Goal: Information Seeking & Learning: Find contact information

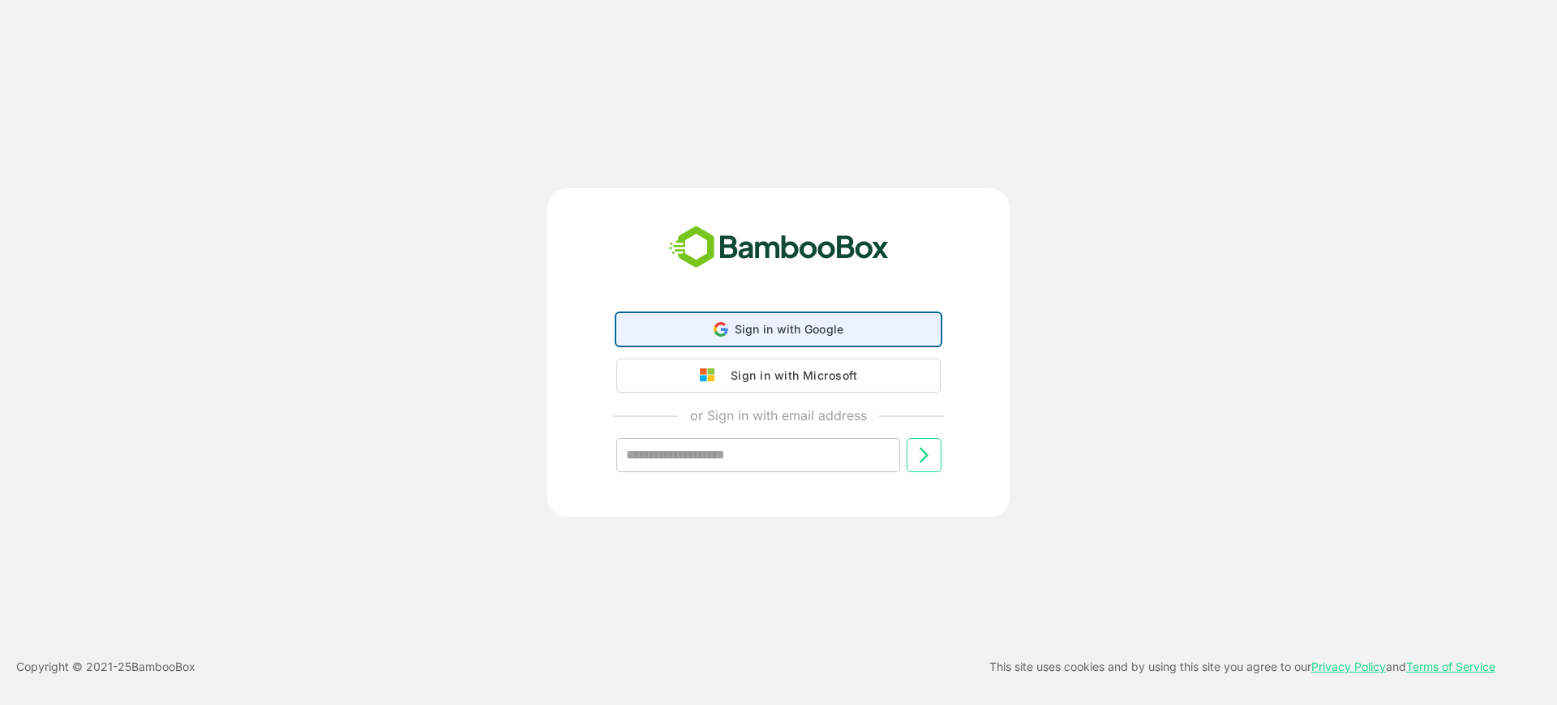
click at [843, 328] on div "Sign in with Google Sign in with Google. Opens in new tab" at bounding box center [778, 329] width 303 height 31
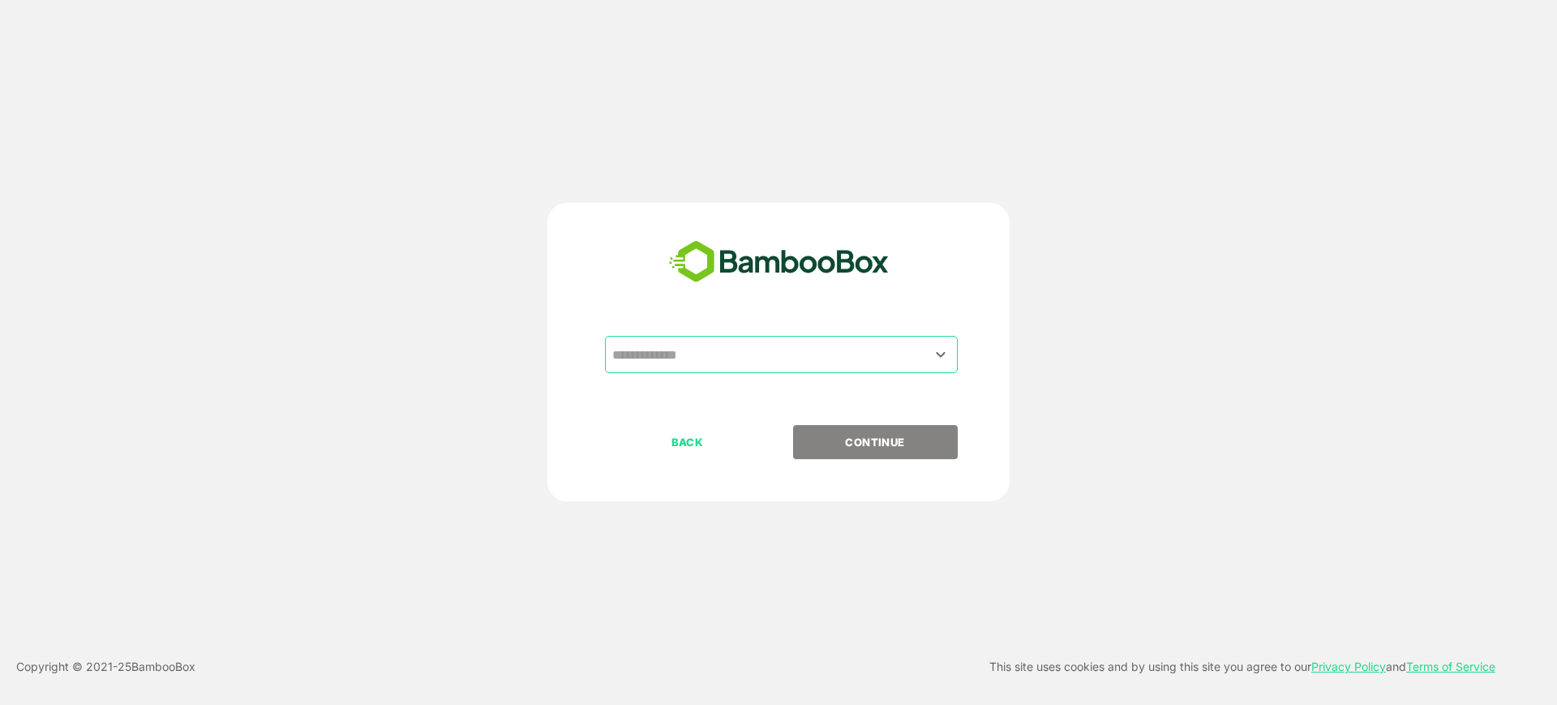
click at [701, 346] on input "text" at bounding box center [781, 354] width 346 height 31
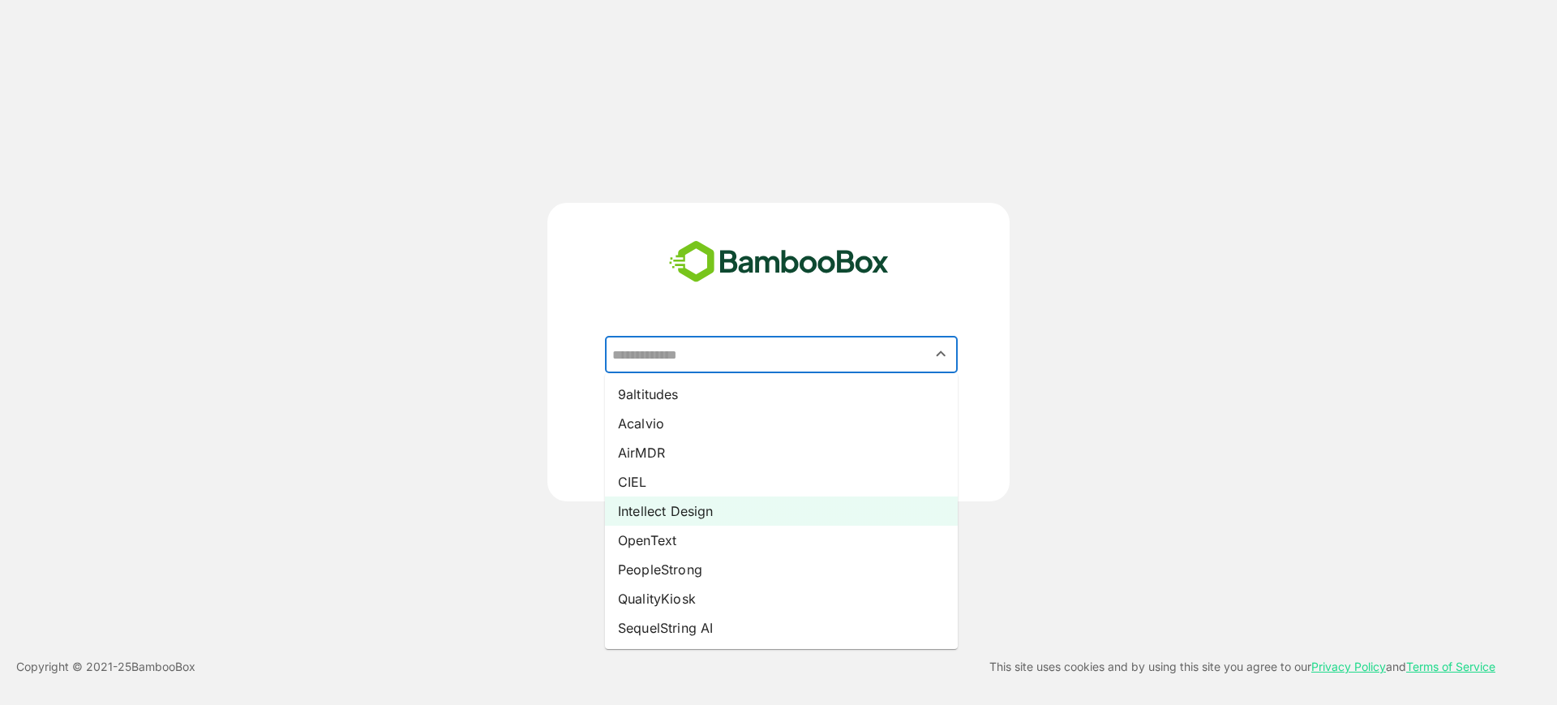
click at [704, 519] on li "Intellect Design" at bounding box center [781, 510] width 353 height 29
type input "**********"
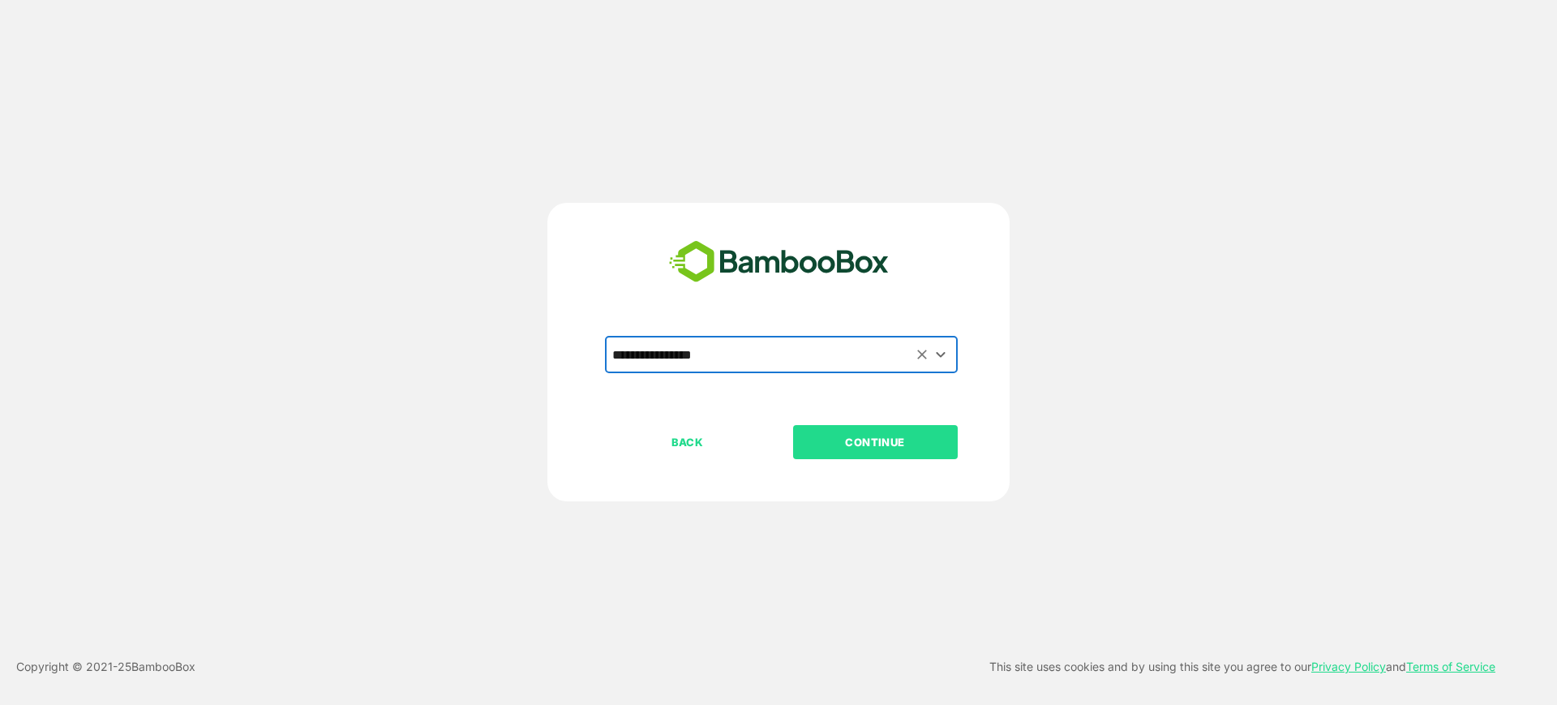
click at [867, 451] on button "CONTINUE" at bounding box center [875, 442] width 165 height 34
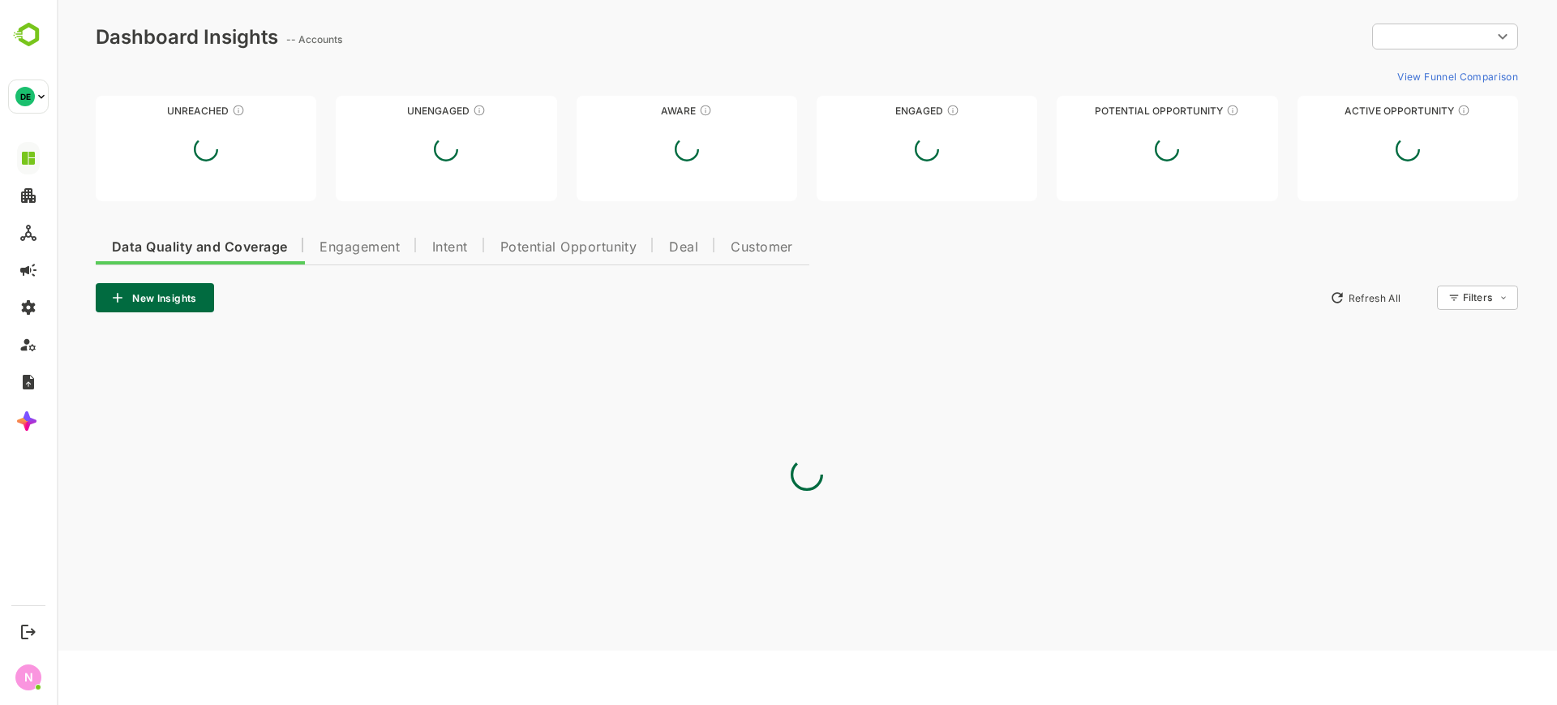
type input "**********"
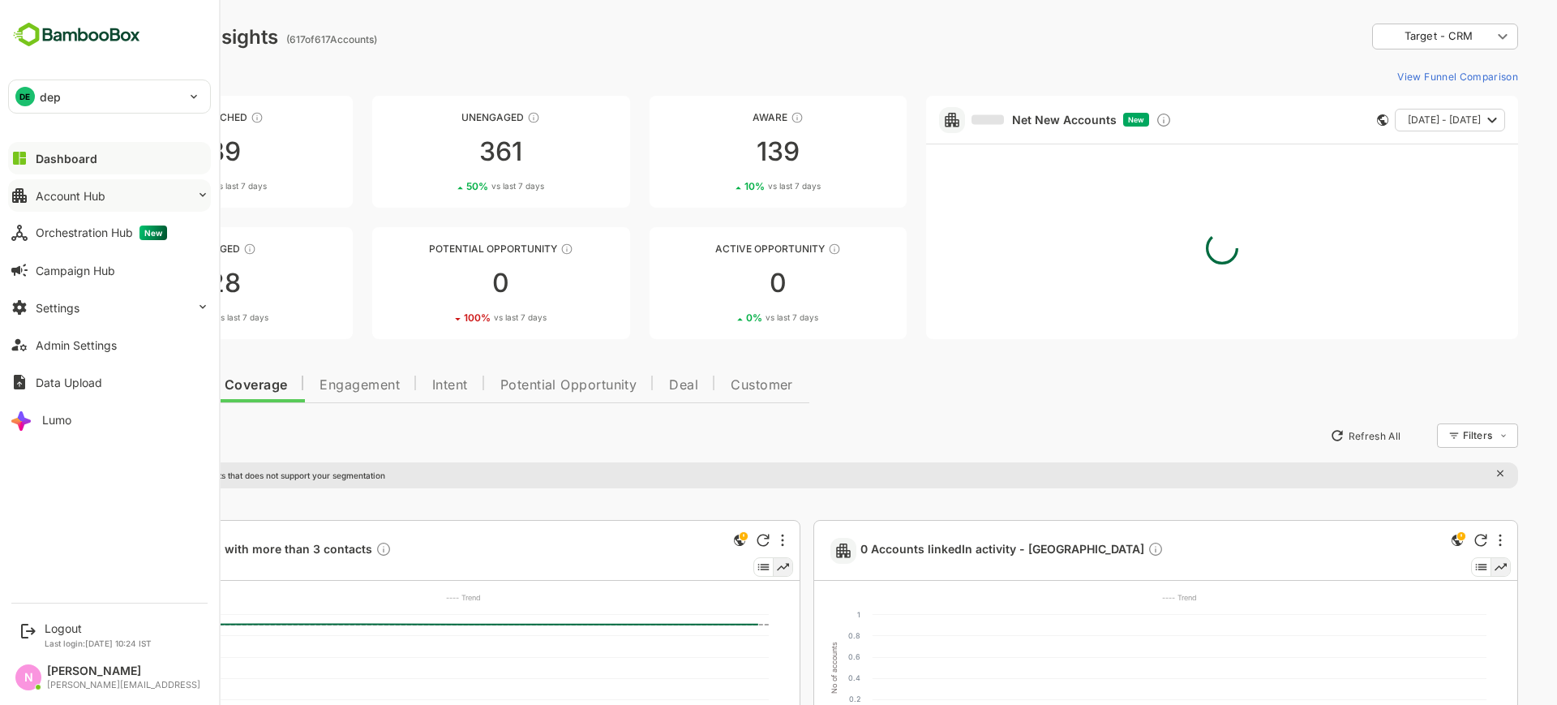
click at [46, 189] on div "Account Hub" at bounding box center [71, 196] width 70 height 14
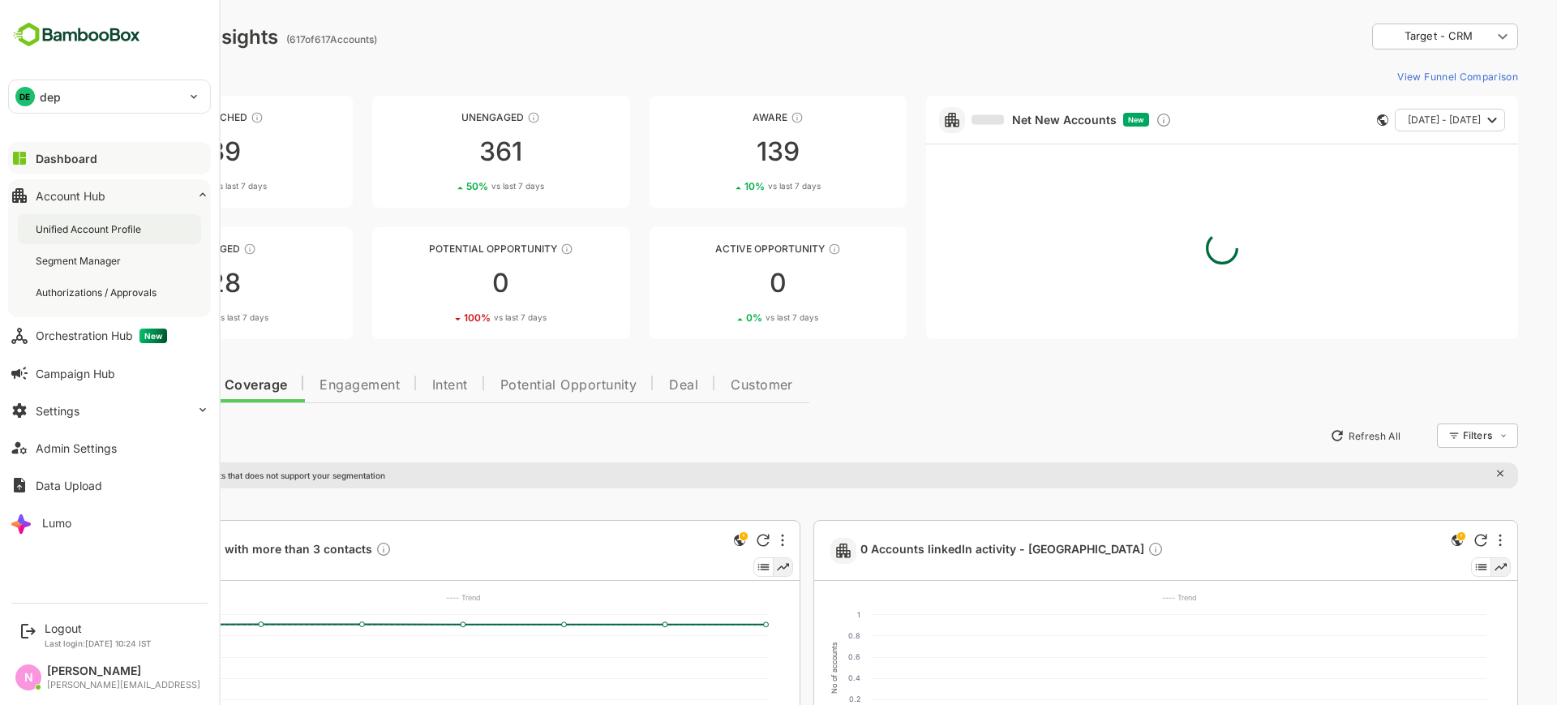
click at [98, 224] on div "Unified Account Profile" at bounding box center [90, 229] width 109 height 14
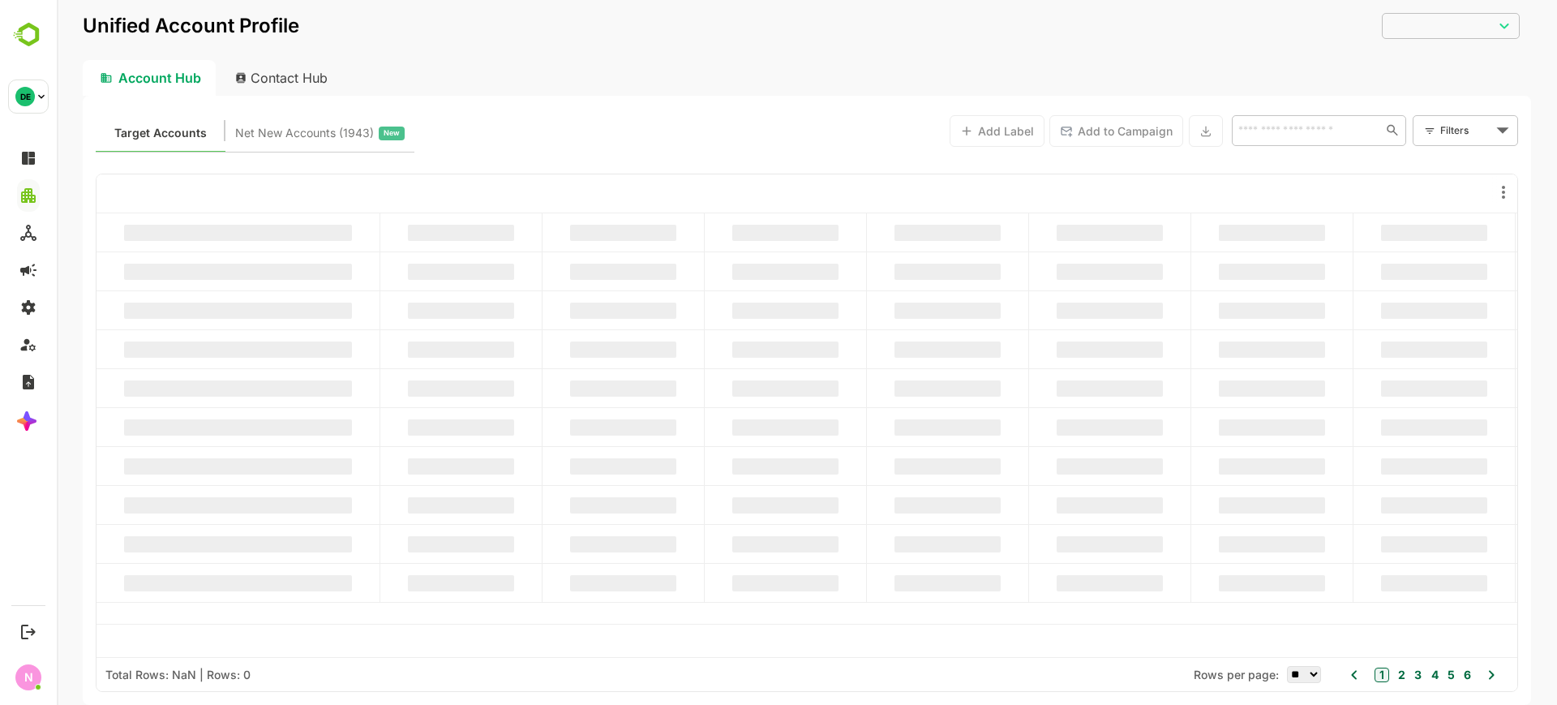
type input "**********"
click at [1324, 131] on input "text" at bounding box center [1303, 129] width 140 height 19
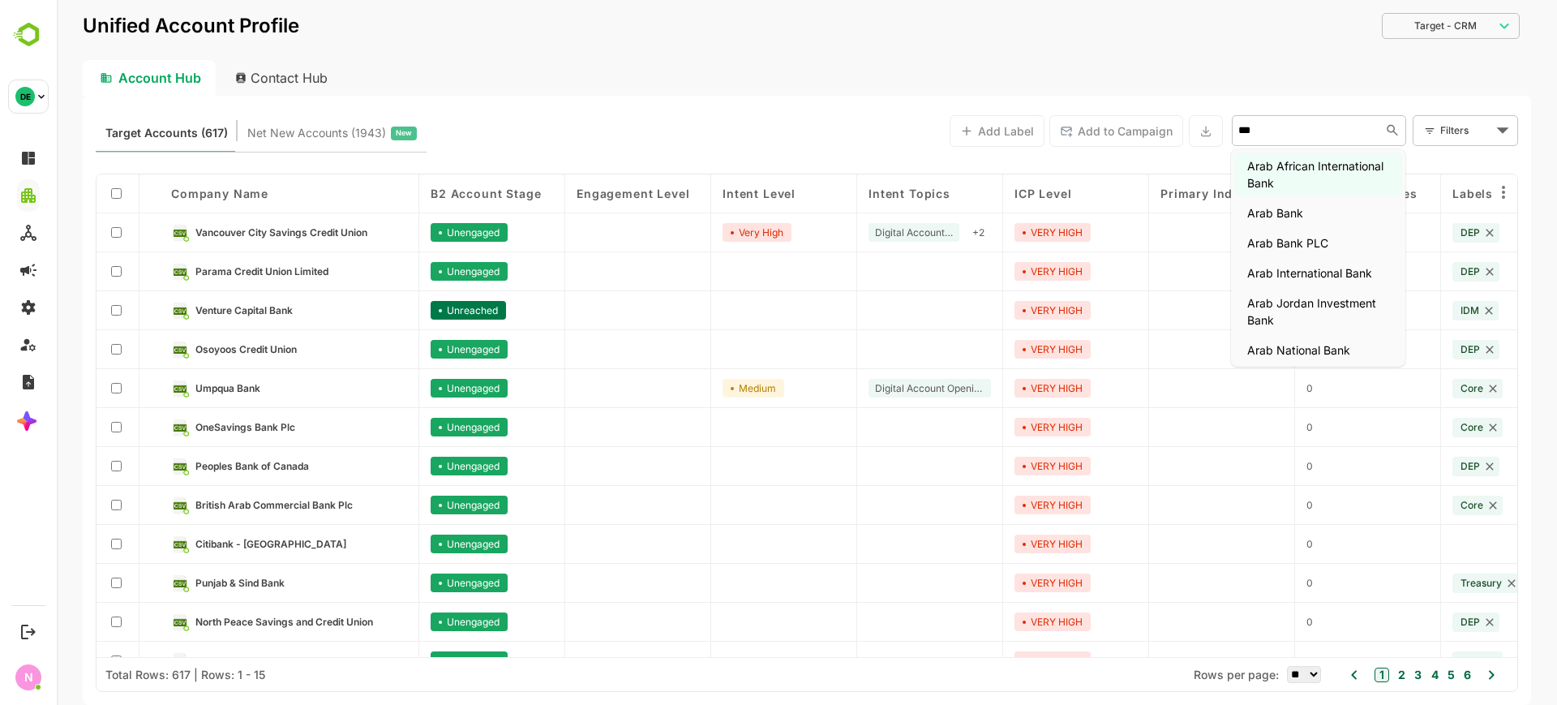
type input "****"
click at [1306, 255] on li "Arab Bank PLC" at bounding box center [1318, 242] width 168 height 27
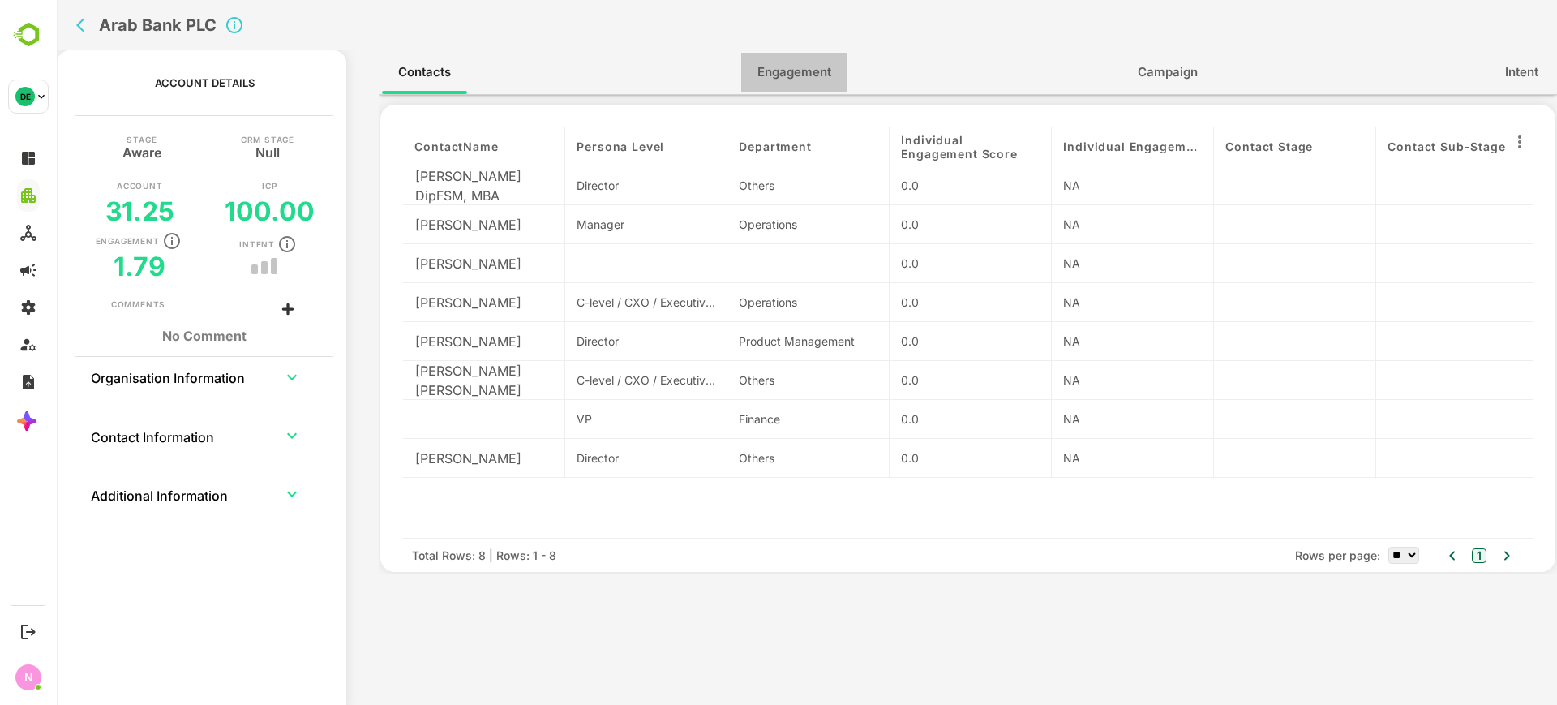
click at [807, 85] on button "Engagement" at bounding box center [794, 72] width 106 height 39
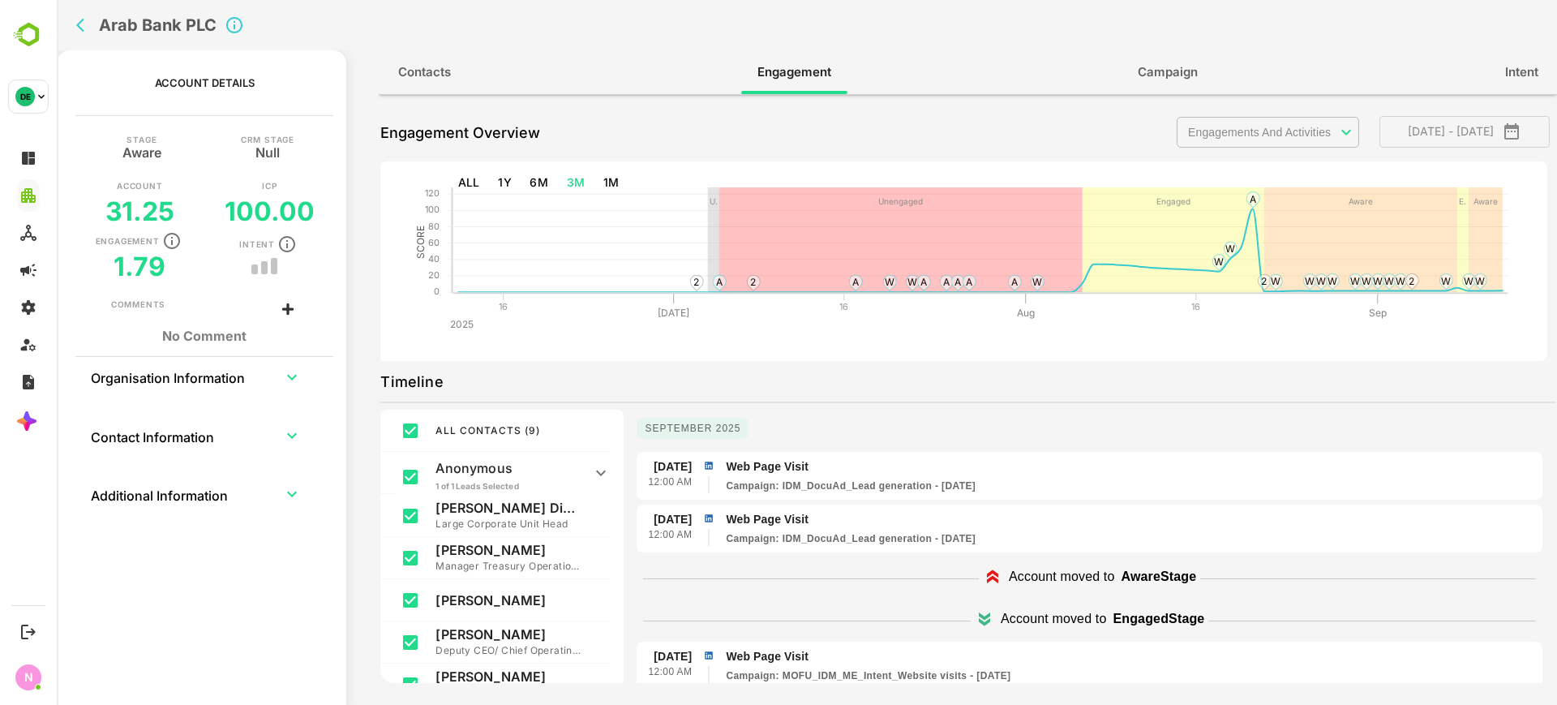
click at [92, 27] on icon "back" at bounding box center [84, 25] width 16 height 16
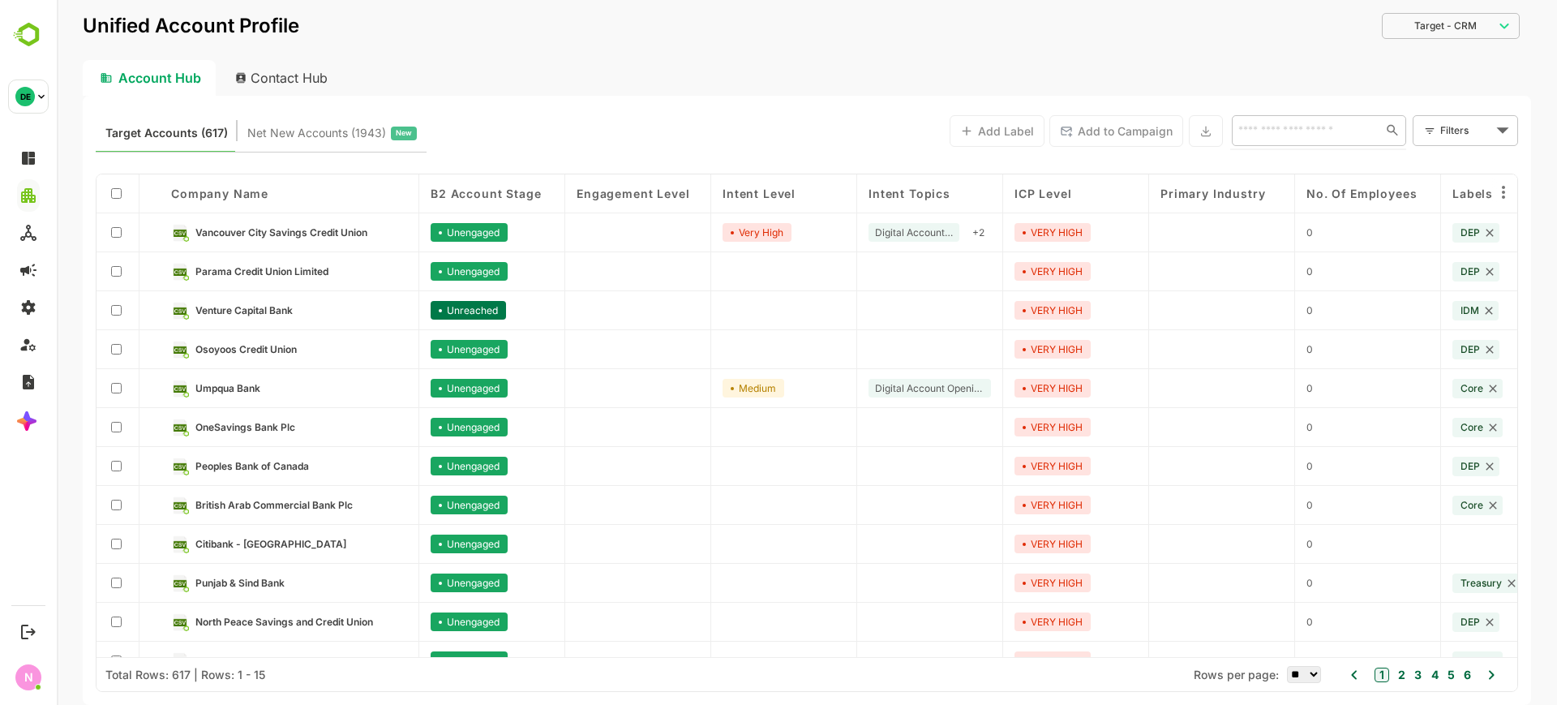
click at [1299, 132] on input "text" at bounding box center [1303, 129] width 140 height 19
type input "****"
click at [1293, 200] on li "Ahli United Bank" at bounding box center [1318, 195] width 168 height 27
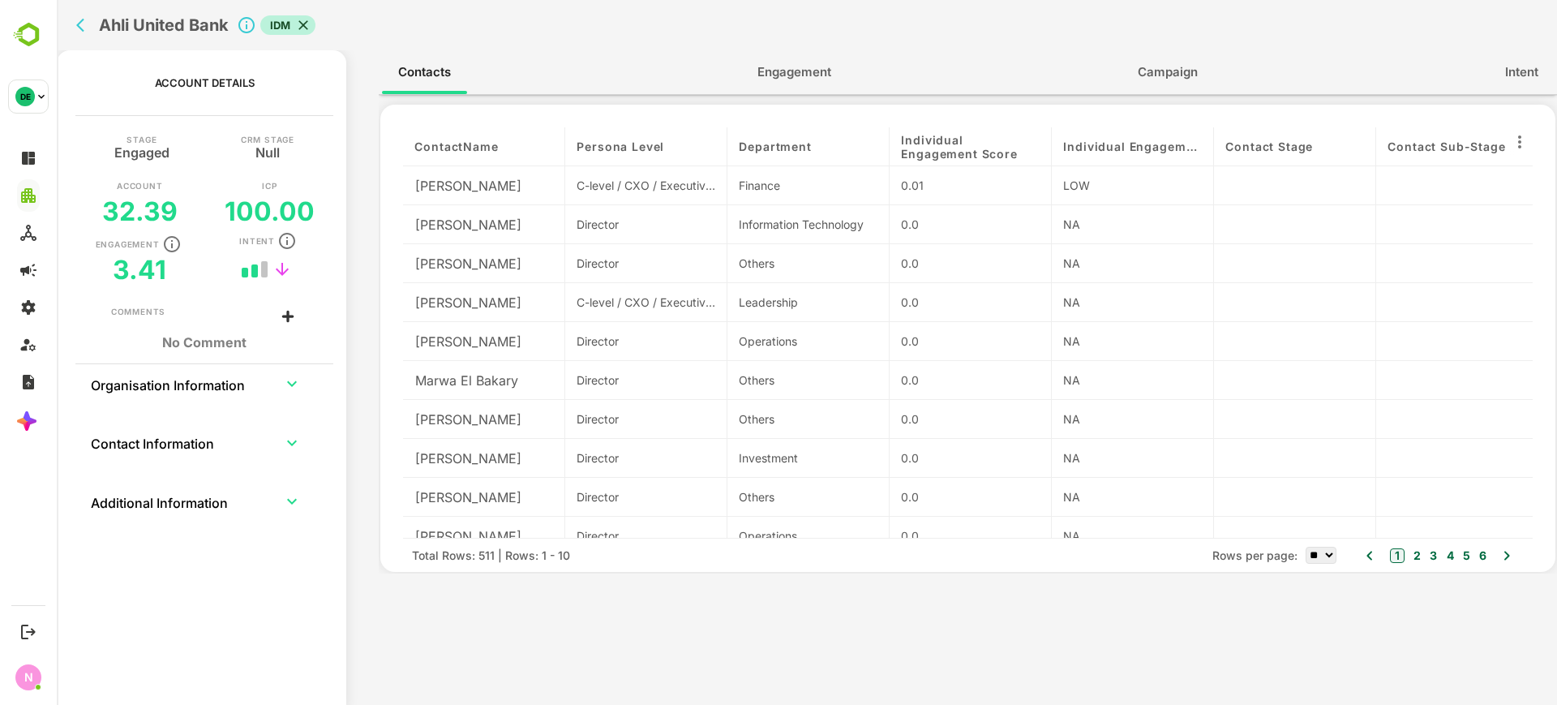
click at [818, 77] on span "Engagement" at bounding box center [794, 72] width 74 height 21
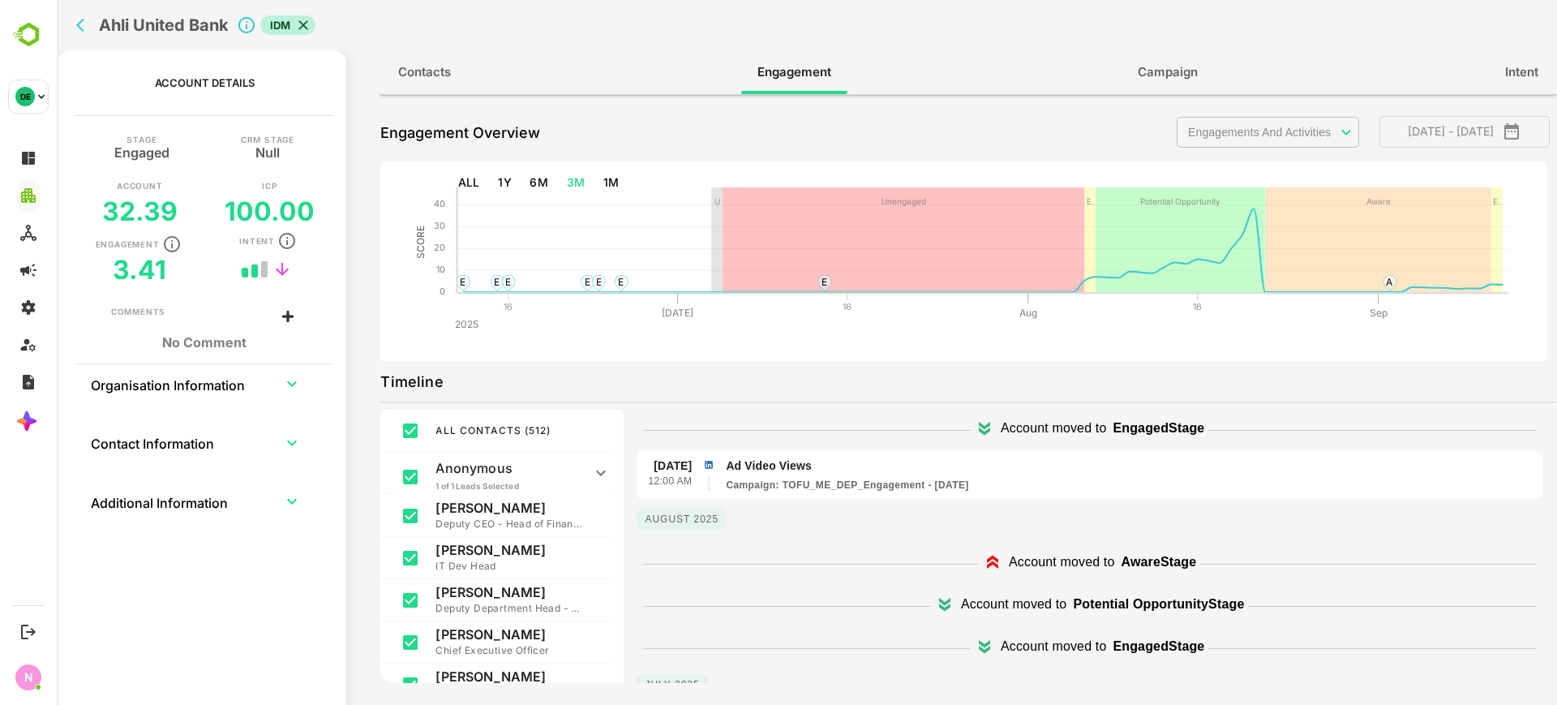
scroll to position [37, 0]
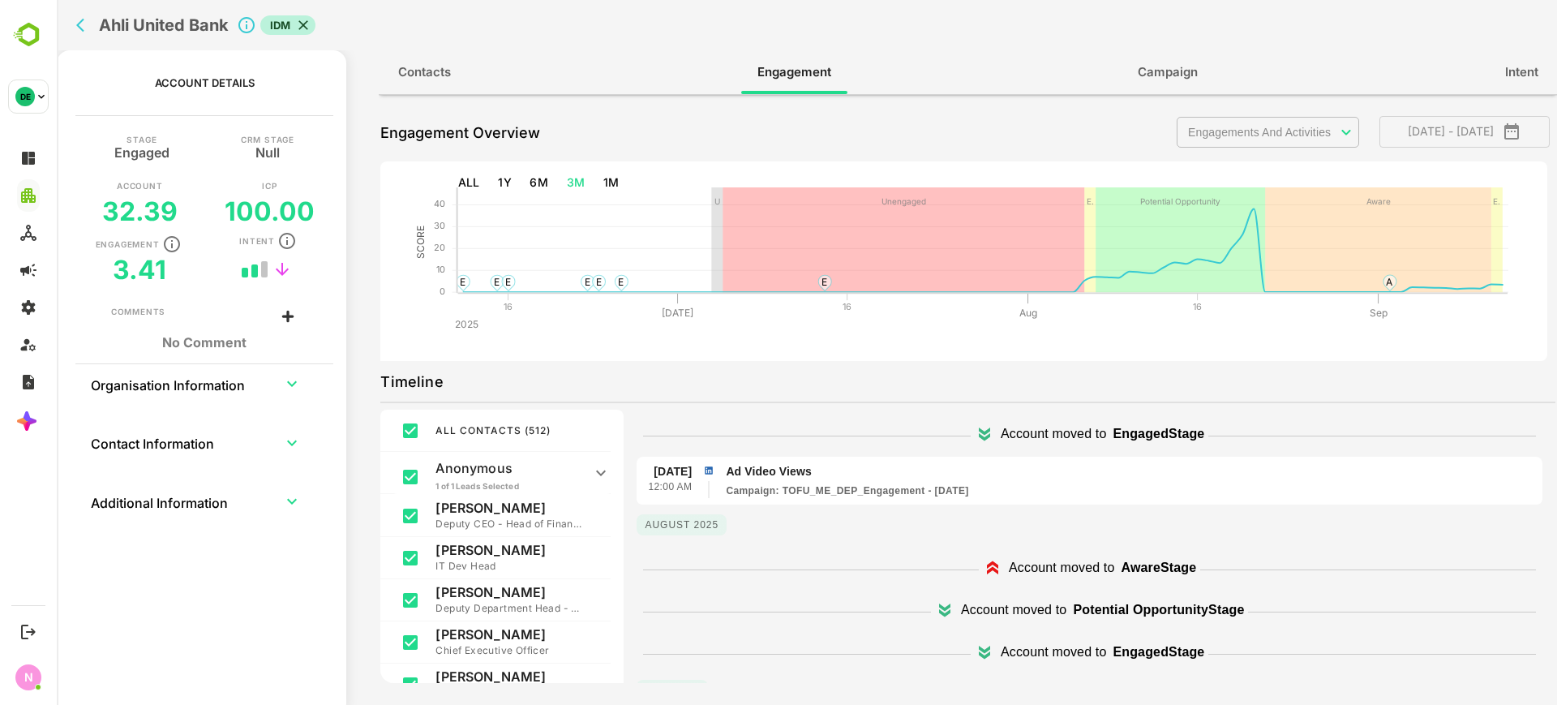
click at [414, 64] on span "Contacts" at bounding box center [424, 72] width 53 height 21
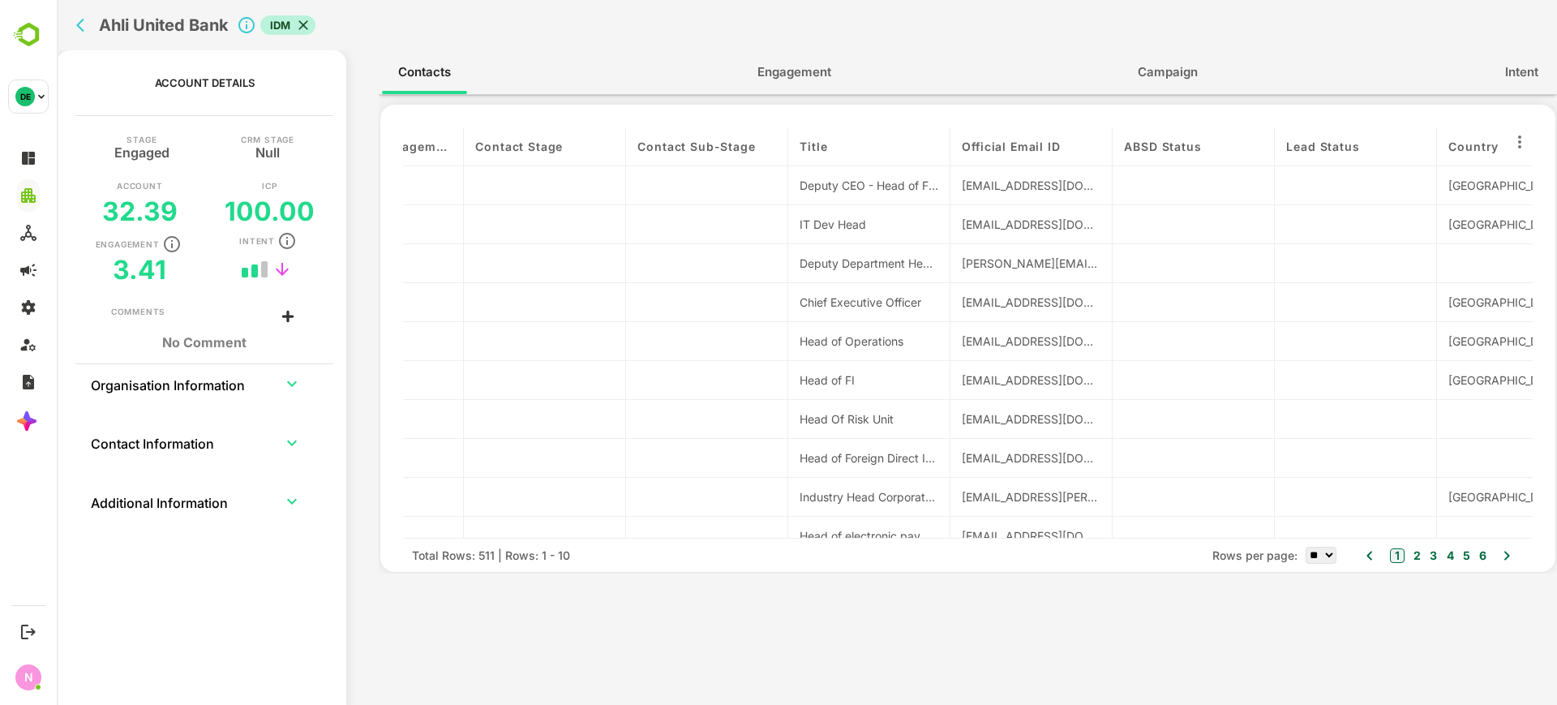
scroll to position [0, 753]
drag, startPoint x: 1142, startPoint y: 151, endPoint x: 1388, endPoint y: 143, distance: 245.8
click at [1383, 144] on div "contactName Persona Level Department Individual Engagement Score Individual Eng…" at bounding box center [968, 332] width 1130 height 410
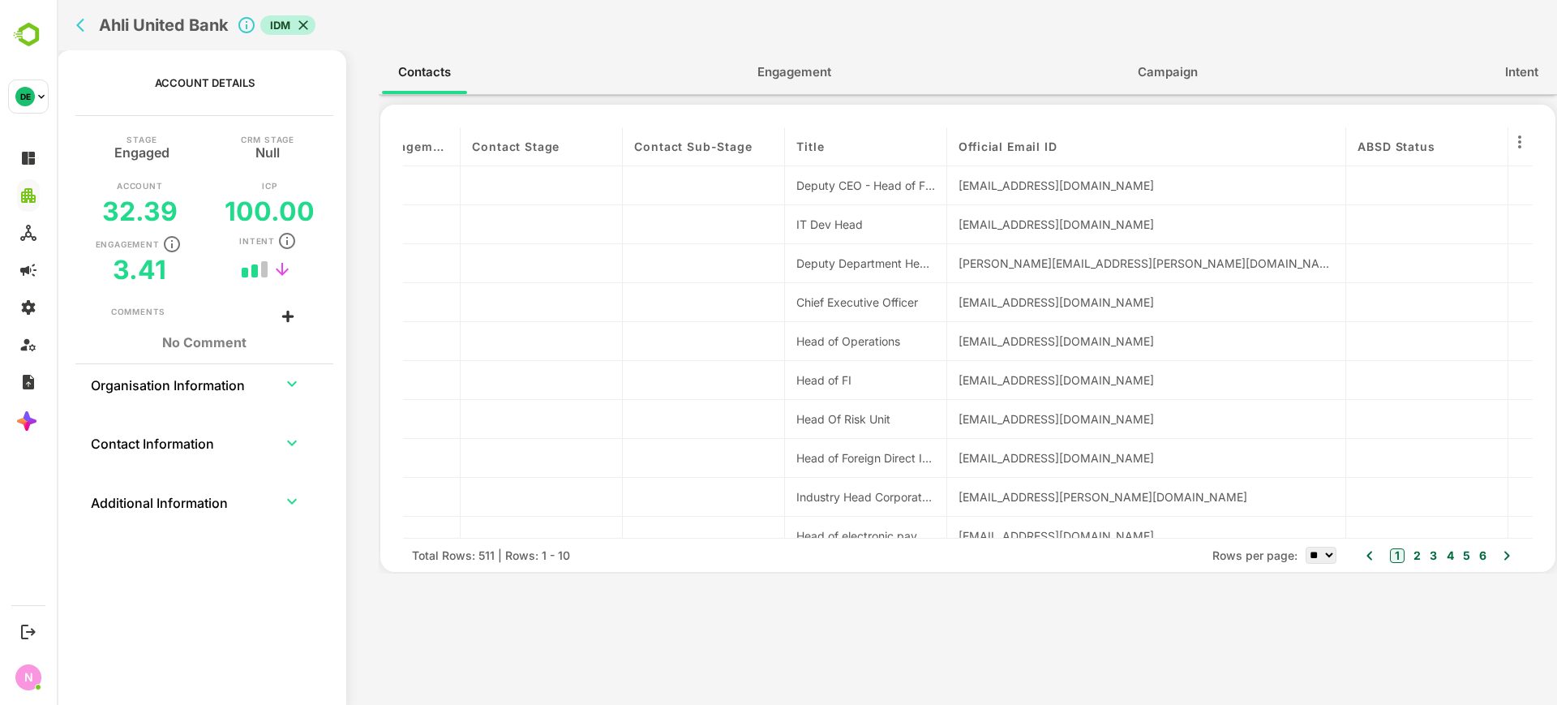
drag, startPoint x: 1106, startPoint y: 151, endPoint x: 1358, endPoint y: 156, distance: 252.2
click at [1357, 156] on div "contactName Persona Level Department Individual Engagement Score Individual Eng…" at bounding box center [968, 332] width 1130 height 410
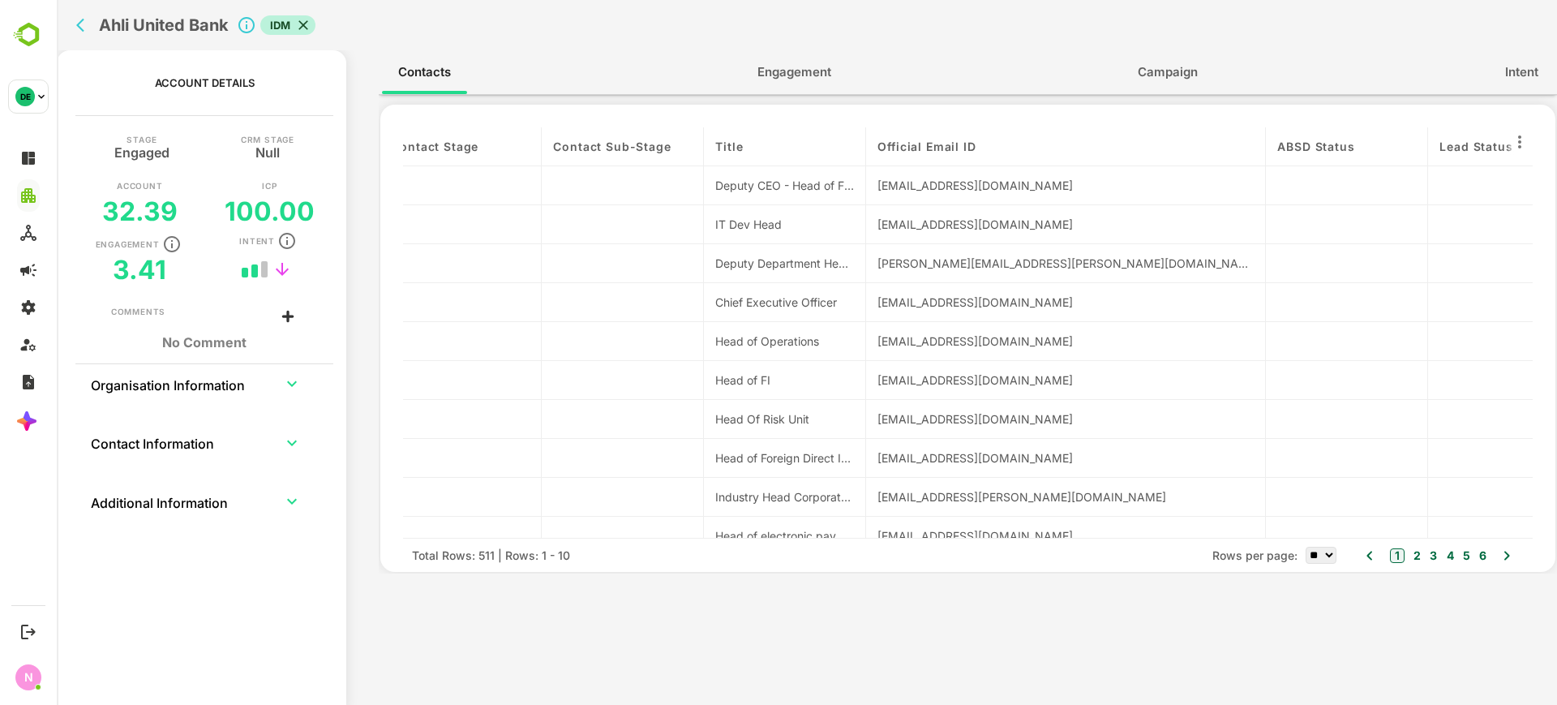
scroll to position [0, 835]
drag, startPoint x: 1070, startPoint y: 265, endPoint x: 864, endPoint y: 272, distance: 206.1
click at [864, 272] on div "contactName Persona Level Department Individual Engagement Score Individual Eng…" at bounding box center [968, 332] width 1130 height 410
copy div "Internal [PERSON_NAME] [PERSON_NAME][EMAIL_ADDRESS][PERSON_NAME][DOMAIN_NAME]"
drag, startPoint x: 1091, startPoint y: 296, endPoint x: 838, endPoint y: 316, distance: 253.8
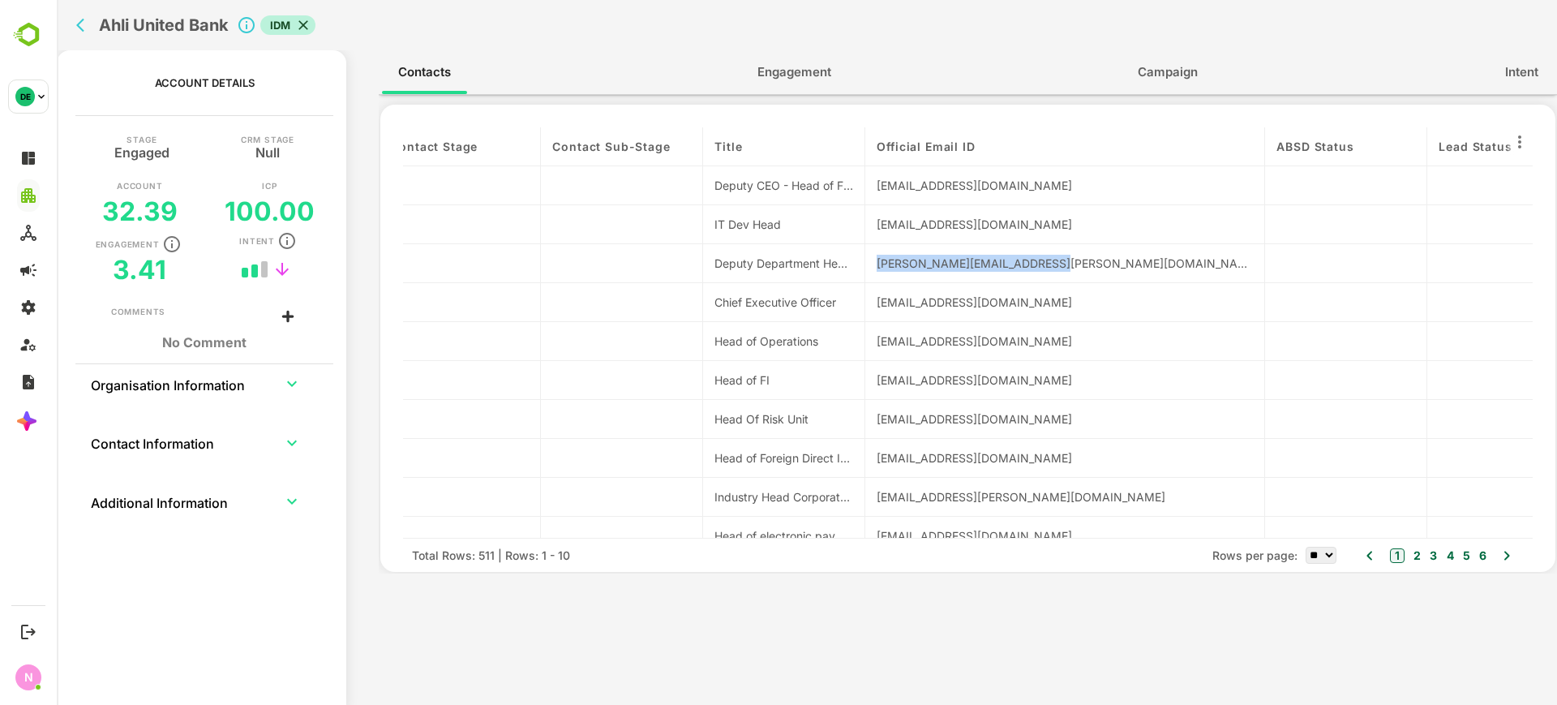
click at [838, 316] on div "contactName Persona Level Department Individual Engagement Score Individual Eng…" at bounding box center [968, 332] width 1130 height 410
copy div "[EMAIL_ADDRESS][DOMAIN_NAME]"
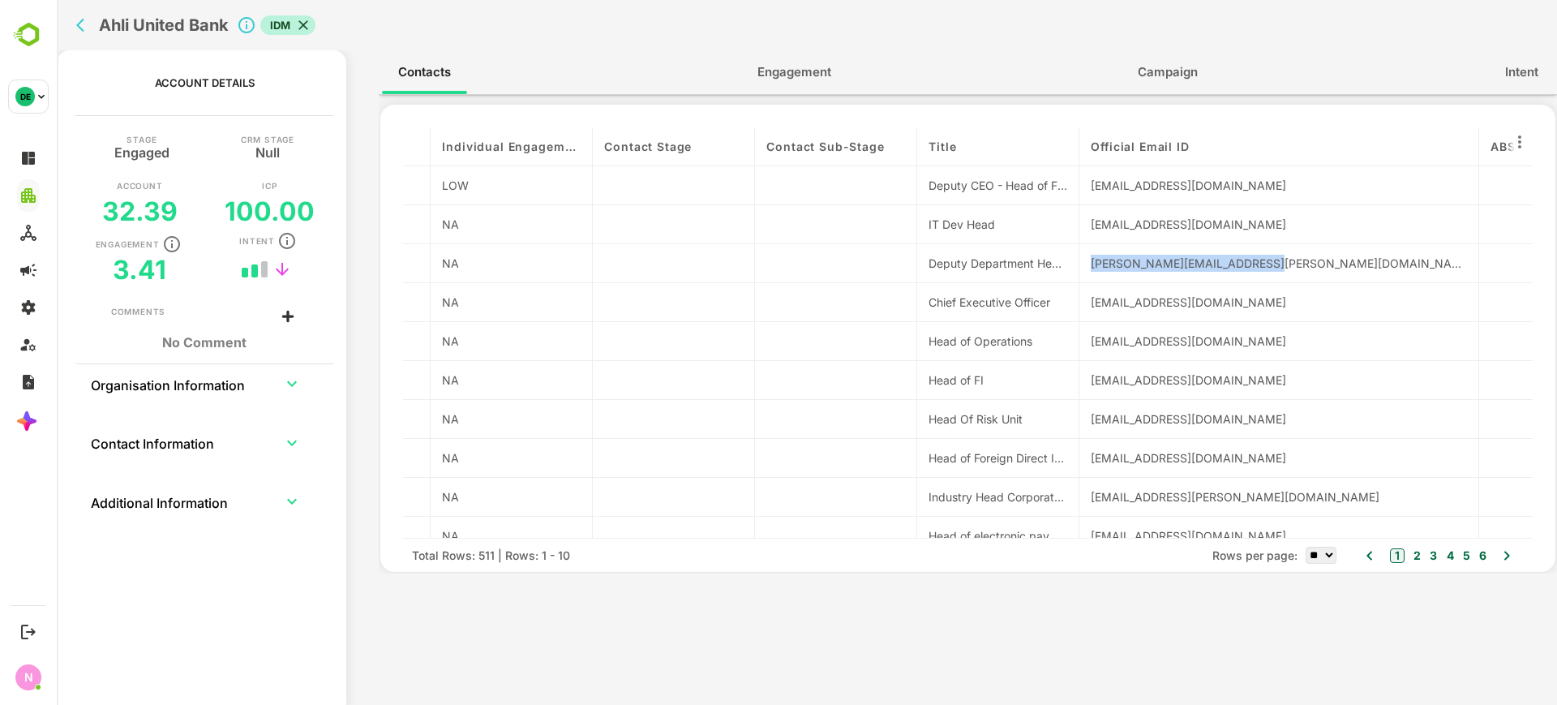
scroll to position [0, 623]
click at [1238, 229] on div "[EMAIL_ADDRESS][DOMAIN_NAME]" at bounding box center [1277, 224] width 376 height 17
drag, startPoint x: 1316, startPoint y: 181, endPoint x: 1075, endPoint y: 189, distance: 241.0
click at [1075, 189] on div "contactName Persona Level Department Individual Engagement Score Individual Eng…" at bounding box center [968, 332] width 1130 height 410
copy div "nce, Ops & Tech [EMAIL_ADDRESS][DOMAIN_NAME]"
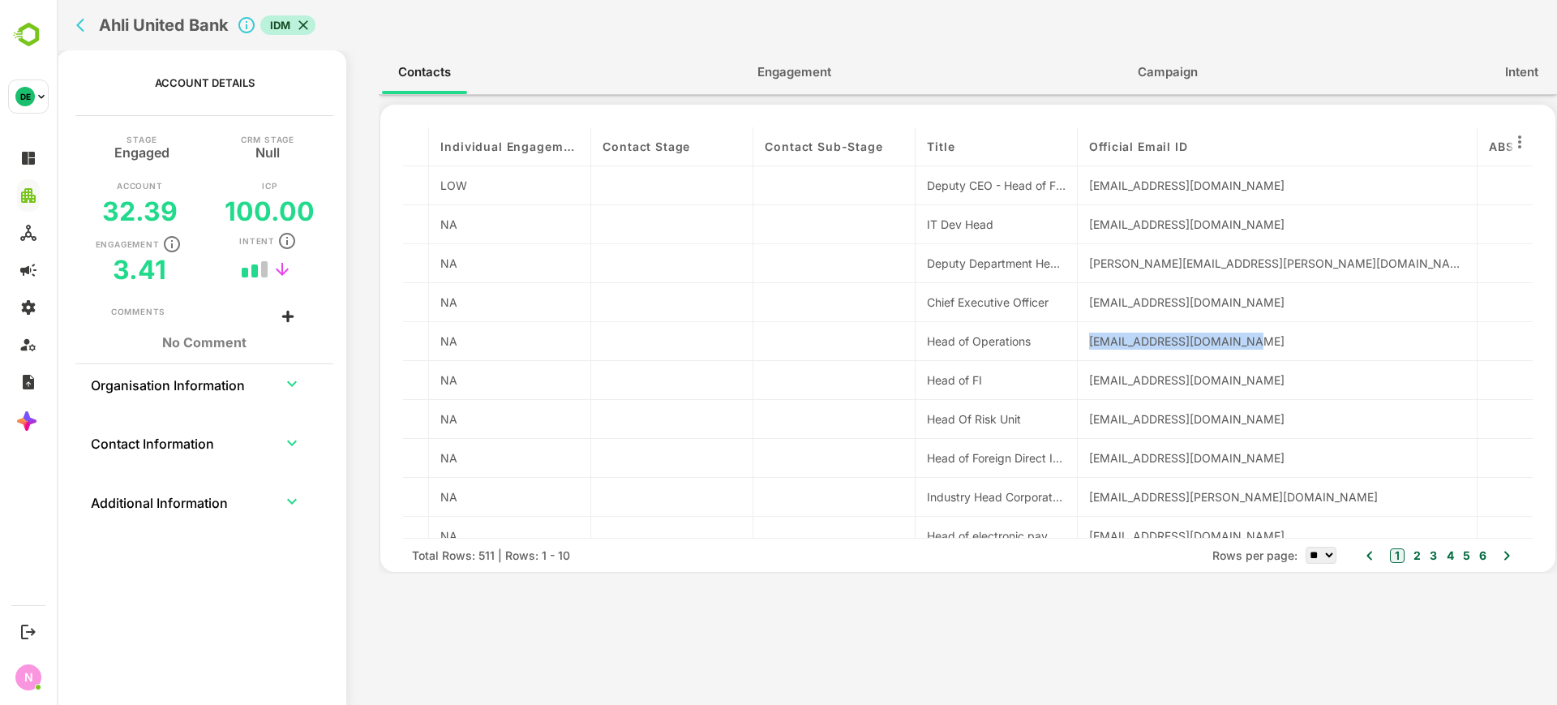
drag, startPoint x: 1241, startPoint y: 342, endPoint x: 1082, endPoint y: 352, distance: 159.2
click at [1082, 352] on div "[EMAIL_ADDRESS][DOMAIN_NAME]" at bounding box center [1278, 341] width 400 height 39
copy div "[EMAIL_ADDRESS][DOMAIN_NAME]"
